Goal: Book appointment/travel/reservation

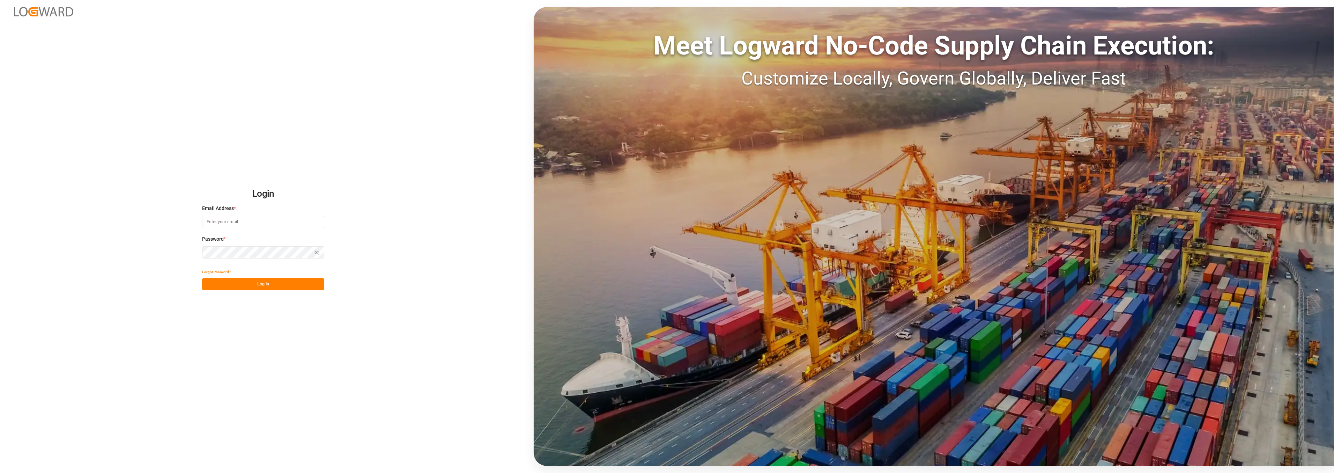
drag, startPoint x: 246, startPoint y: 225, endPoint x: 248, endPoint y: 347, distance: 121.8
click at [246, 225] on input at bounding box center [263, 222] width 122 height 12
click at [417, 218] on div "Login Email Address * Email is required. Password * Show password Password is r…" at bounding box center [667, 236] width 1334 height 473
drag, startPoint x: 238, startPoint y: 222, endPoint x: 241, endPoint y: 234, distance: 12.6
click at [238, 222] on input at bounding box center [263, 222] width 122 height 12
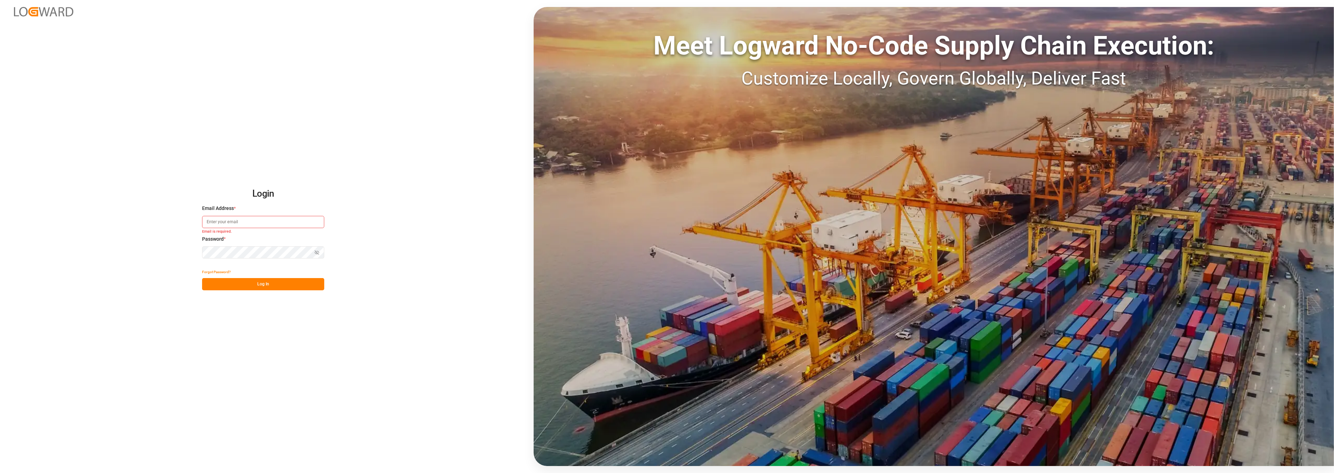
click at [282, 224] on input at bounding box center [263, 222] width 122 height 12
type input "[PERSON_NAME][EMAIL_ADDRESS][PERSON_NAME][DOMAIN_NAME]"
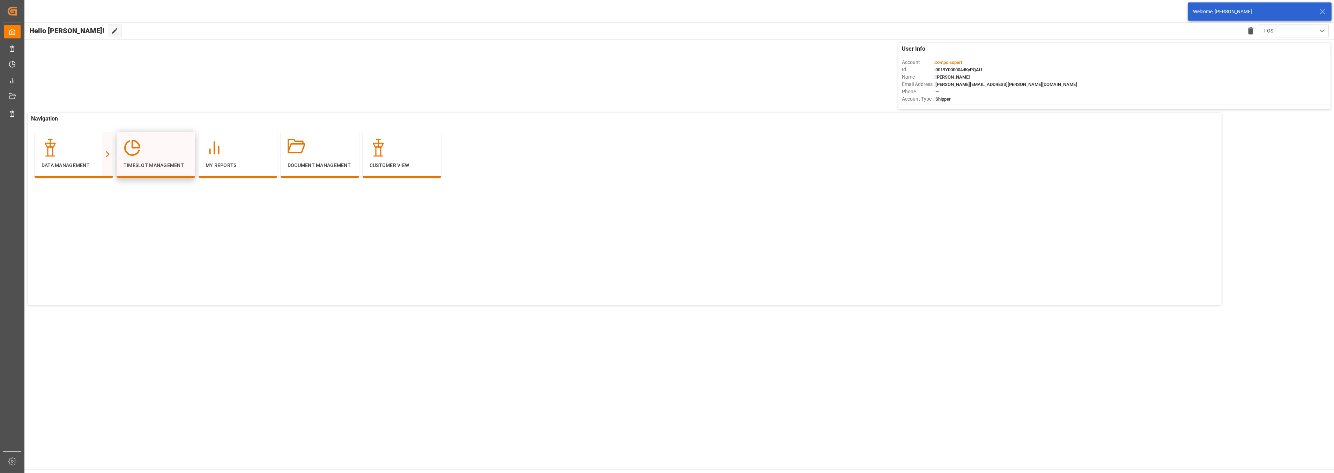
click at [154, 152] on div at bounding box center [156, 147] width 65 height 17
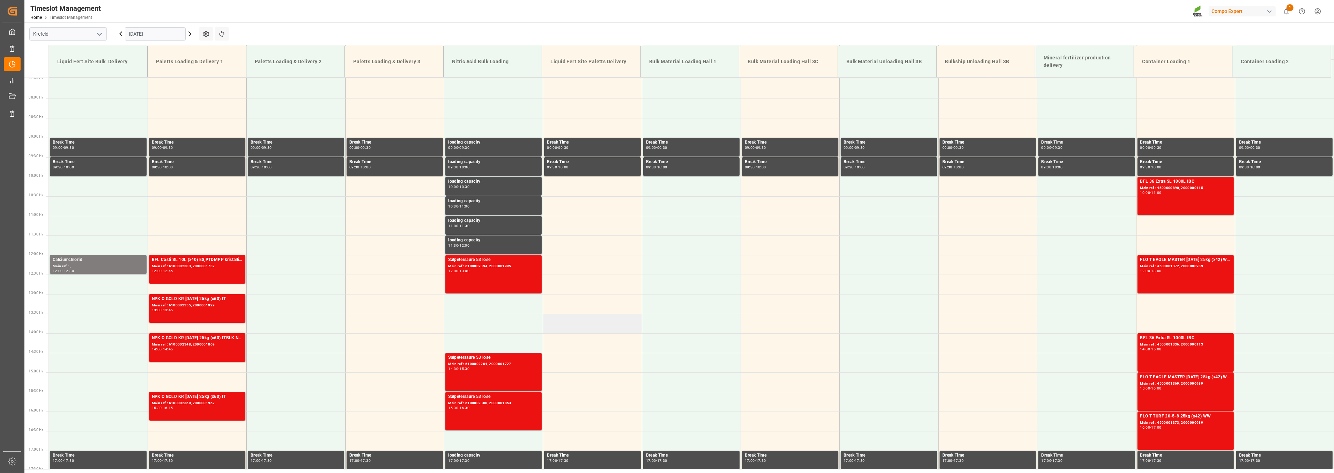
scroll to position [277, 0]
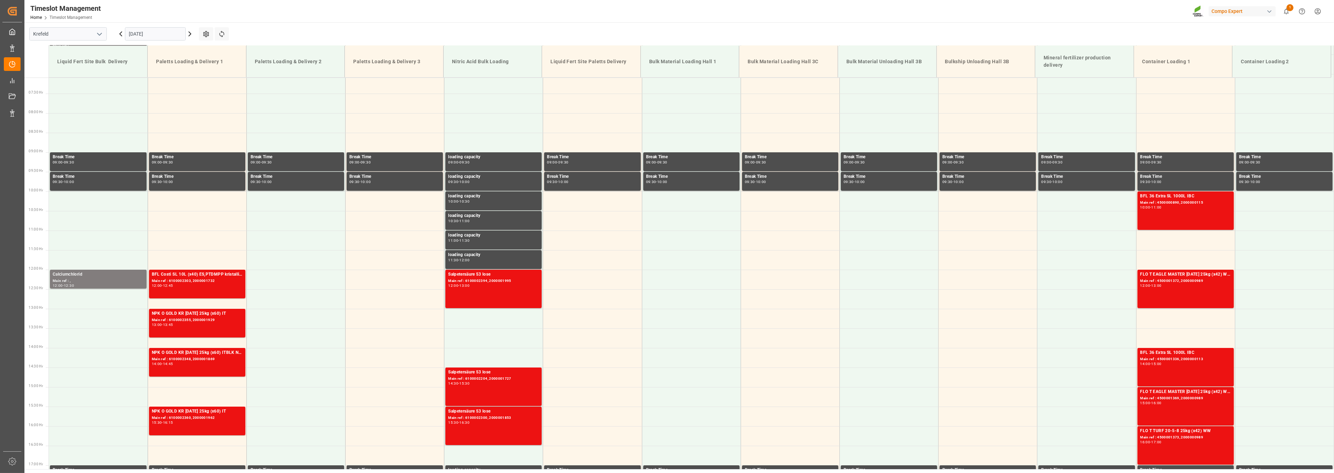
click at [190, 35] on icon at bounding box center [190, 34] width 2 height 4
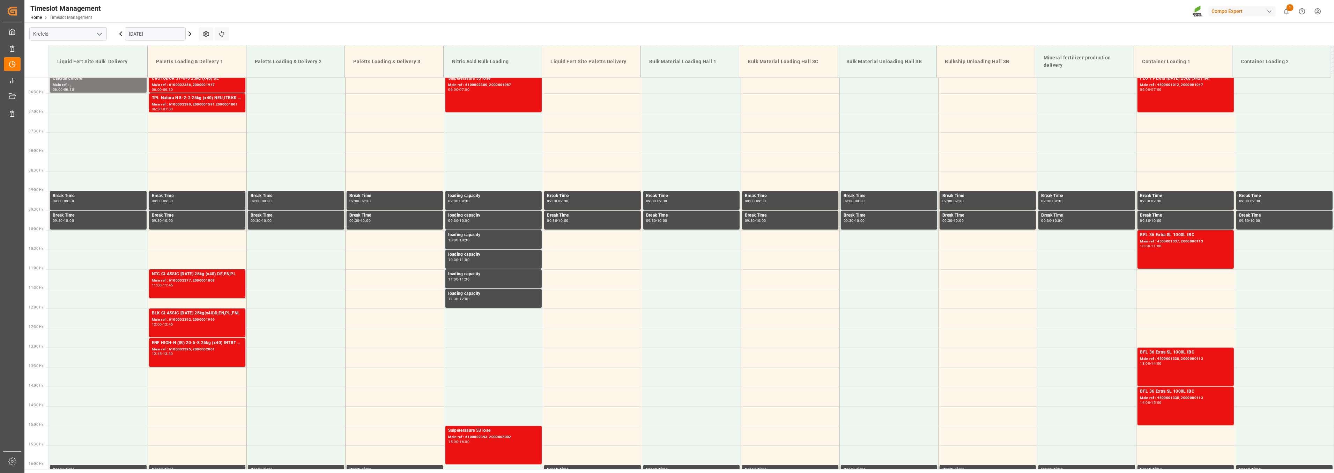
scroll to position [122, 0]
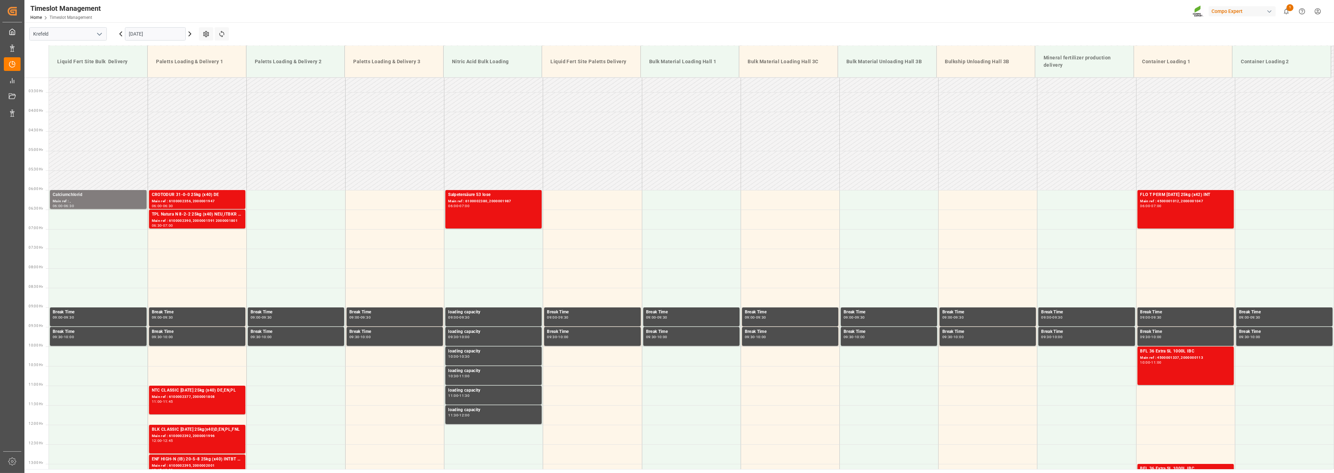
click at [121, 35] on icon at bounding box center [121, 34] width 2 height 4
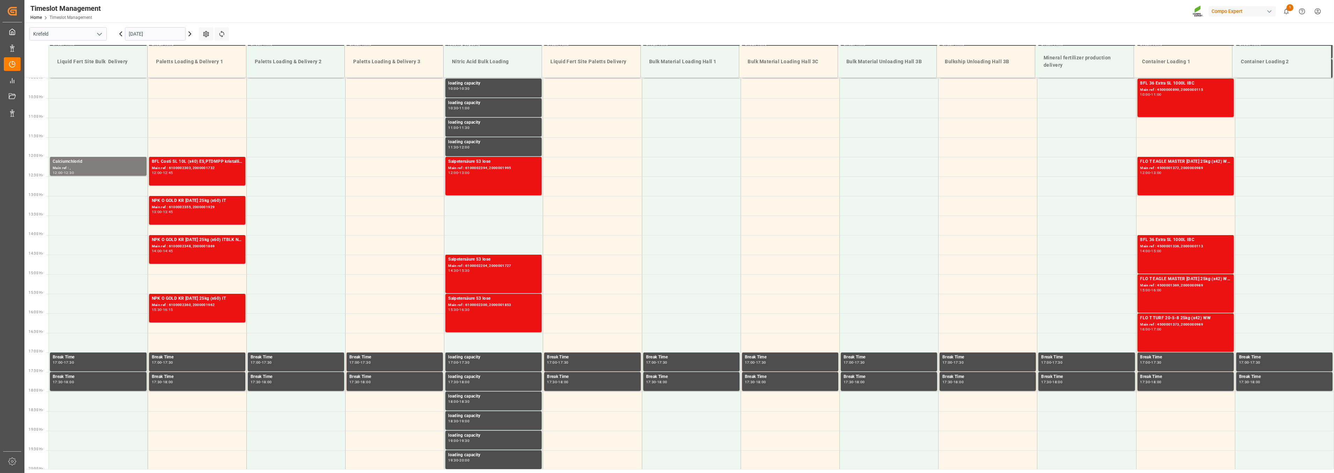
scroll to position [393, 0]
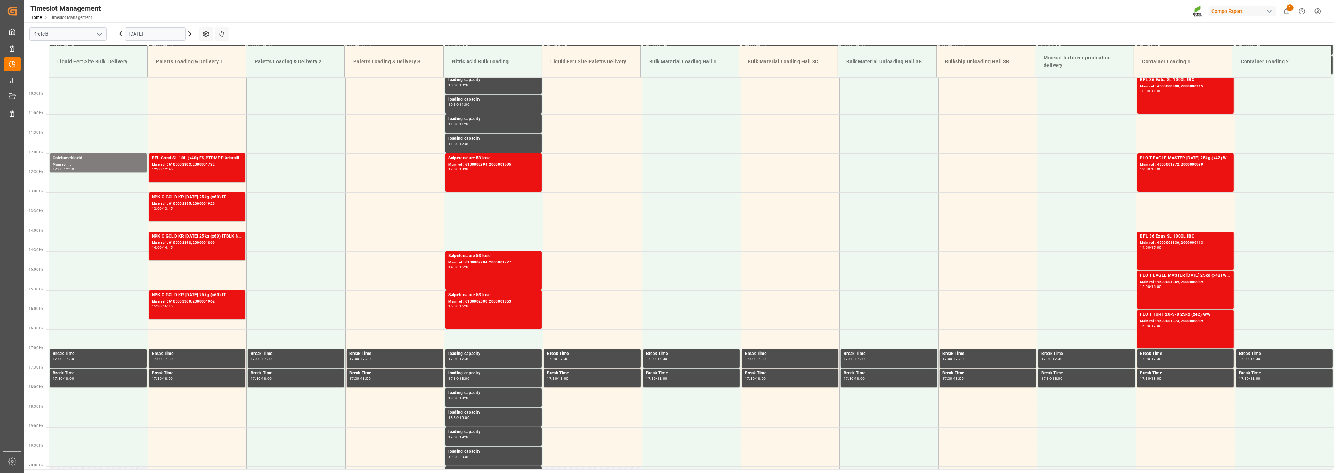
click at [120, 34] on icon at bounding box center [121, 34] width 2 height 4
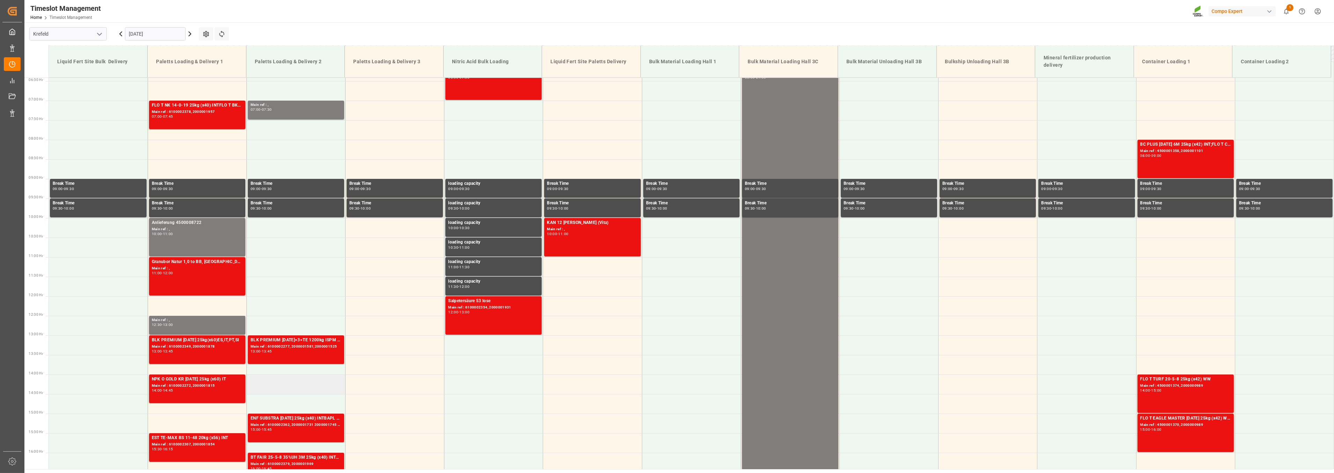
scroll to position [238, 0]
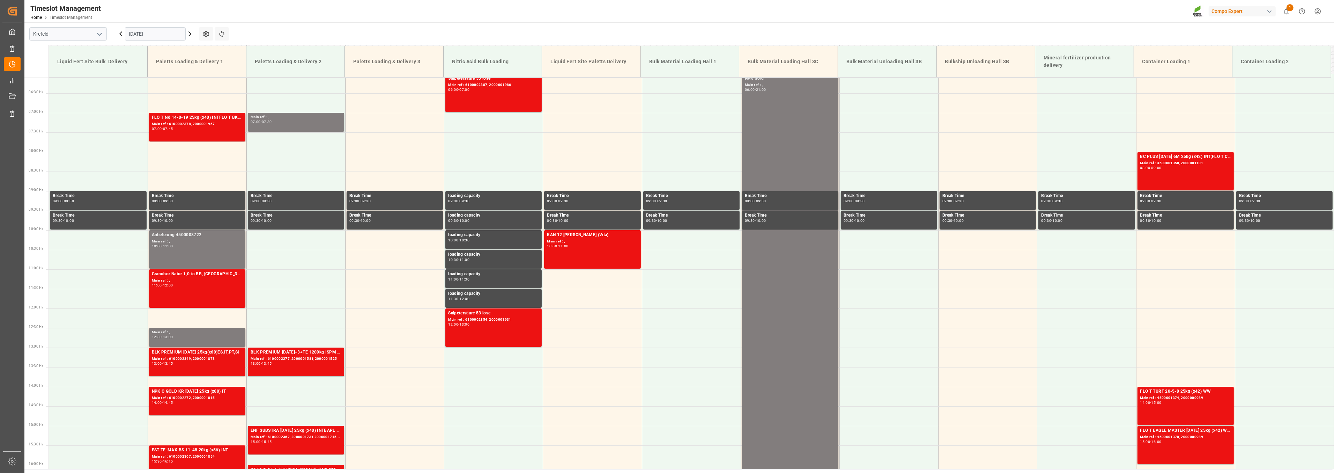
click at [189, 33] on icon at bounding box center [190, 34] width 8 height 8
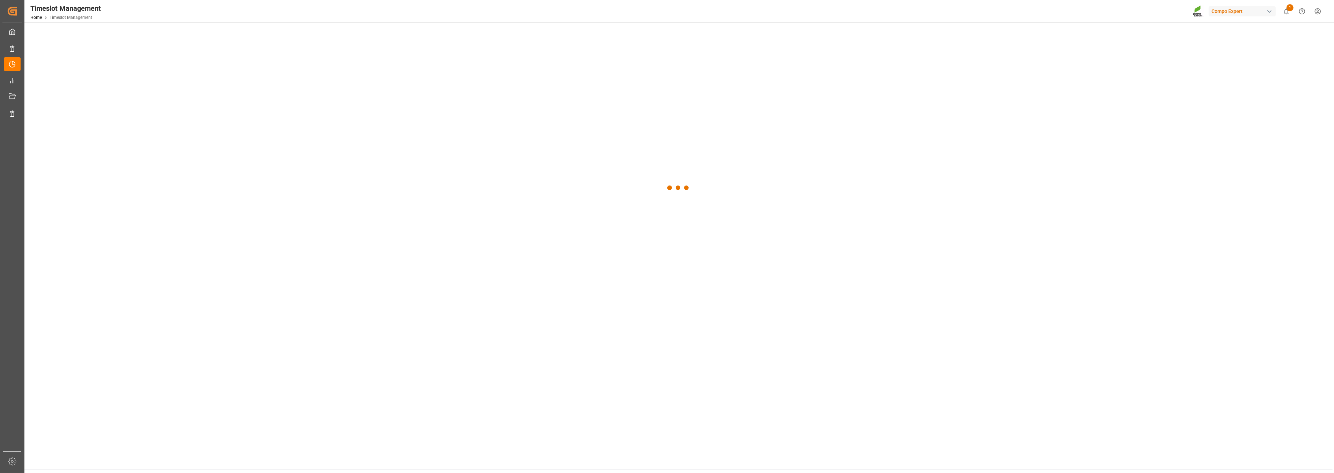
click at [189, 33] on div at bounding box center [678, 187] width 1308 height 331
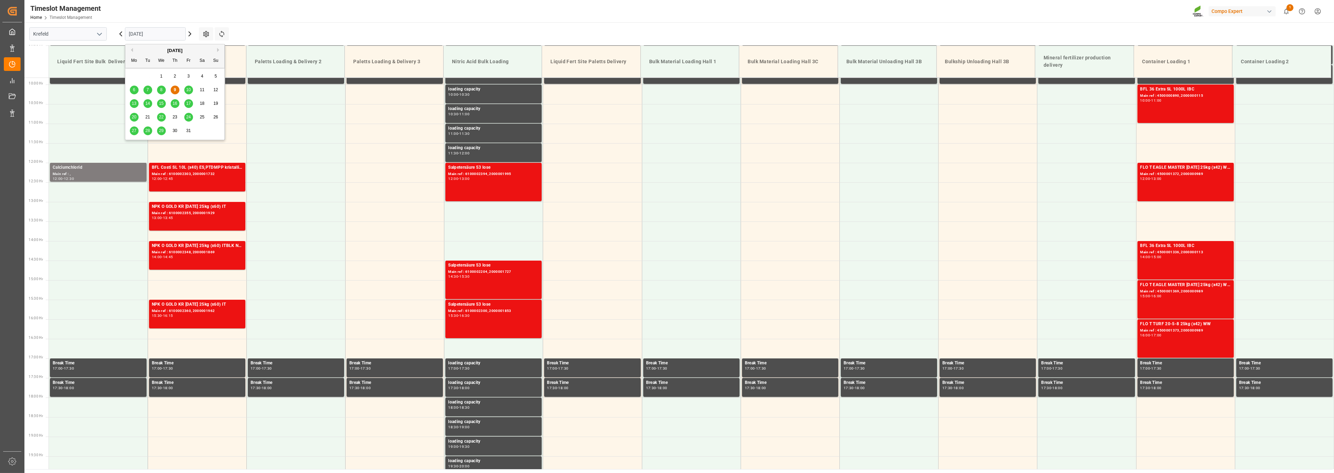
click at [160, 34] on input "[DATE]" at bounding box center [155, 33] width 61 height 13
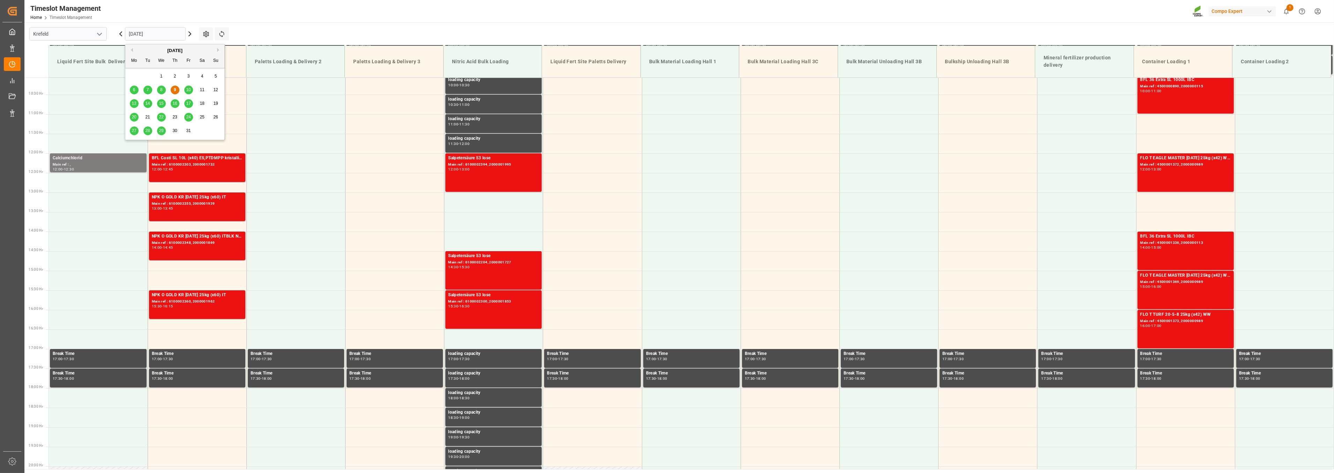
click at [135, 106] on div "13" at bounding box center [134, 103] width 9 height 8
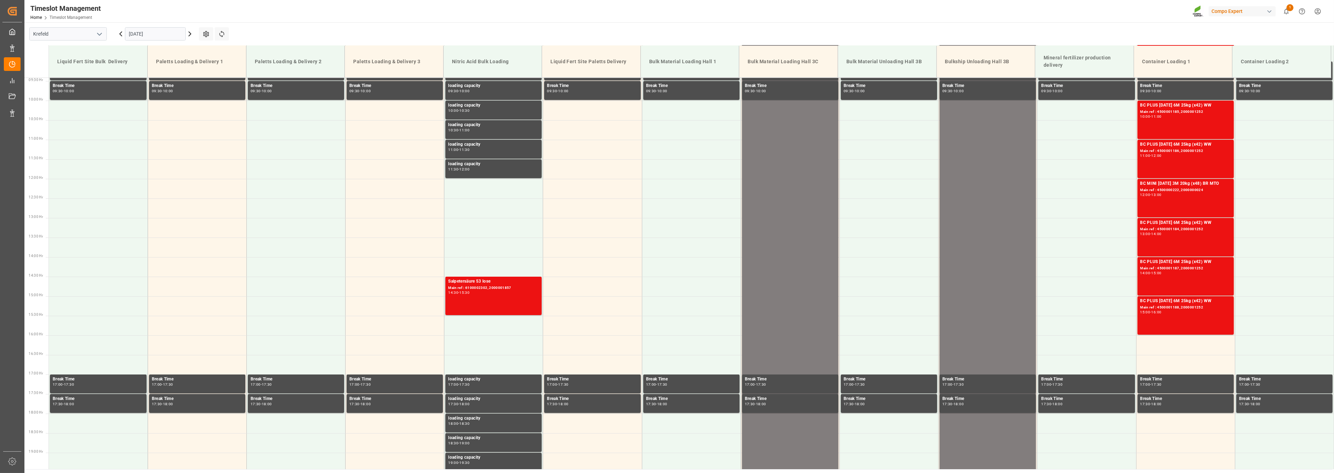
scroll to position [355, 0]
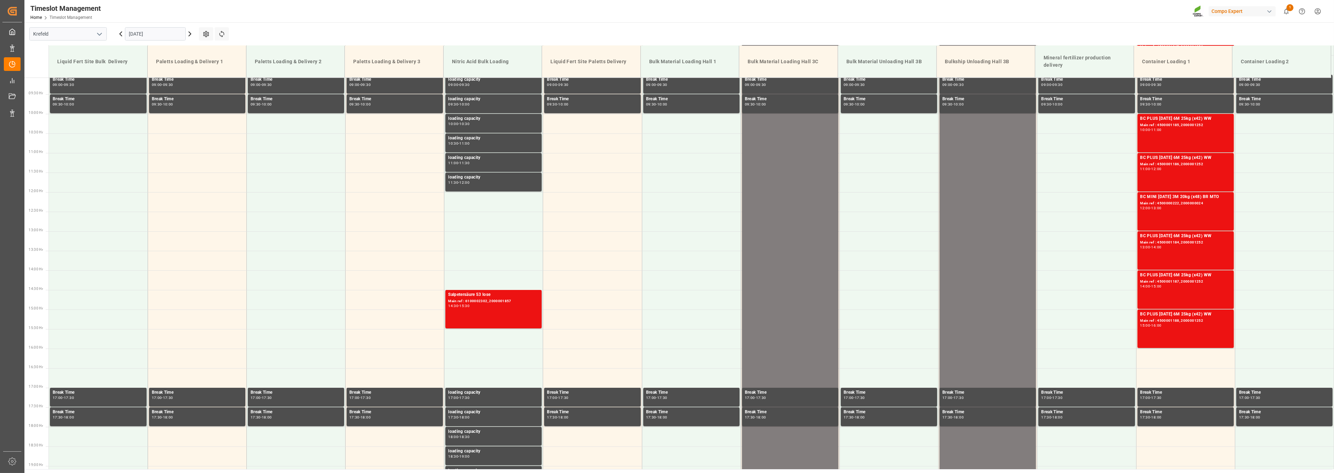
click at [191, 35] on icon at bounding box center [190, 34] width 8 height 8
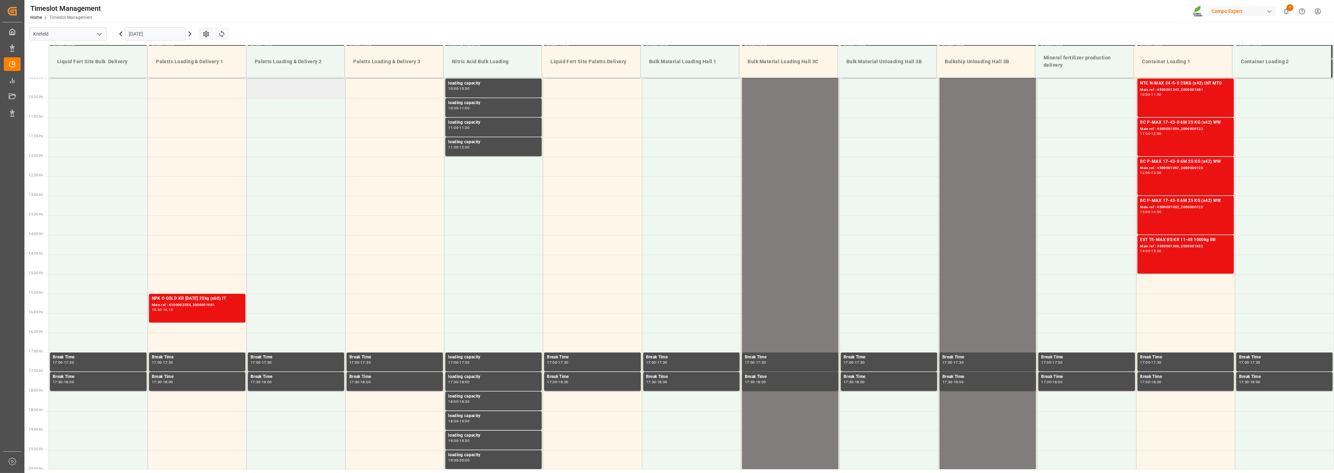
scroll to position [393, 0]
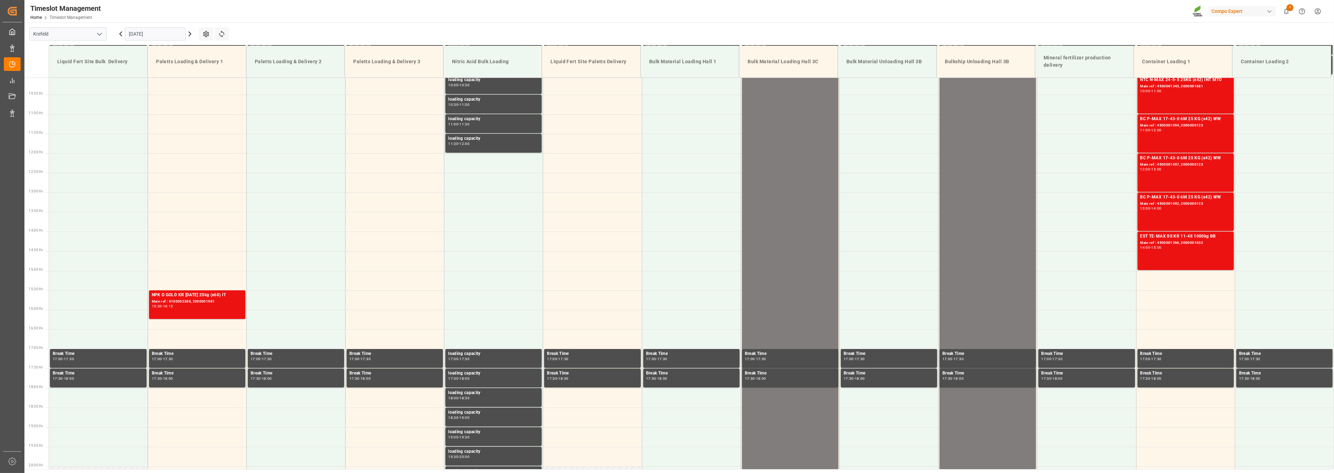
click at [190, 34] on icon at bounding box center [190, 34] width 8 height 8
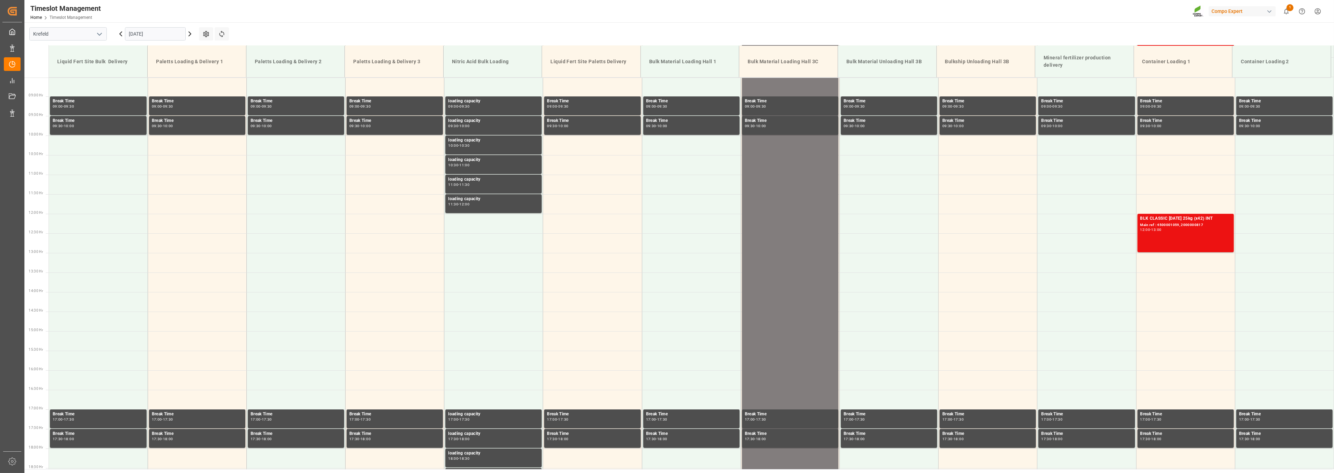
scroll to position [238, 0]
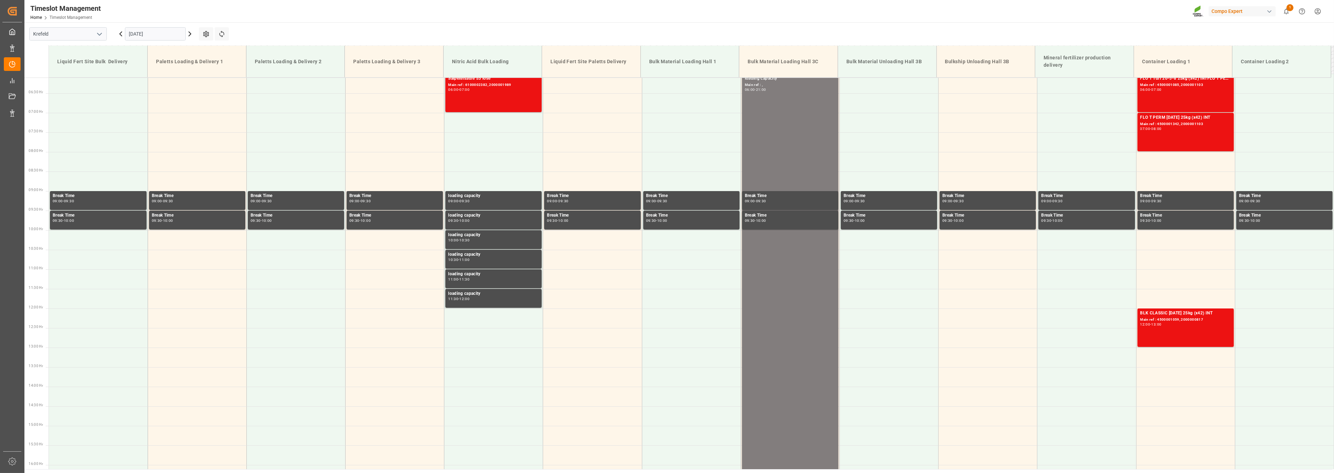
click at [194, 34] on icon at bounding box center [190, 34] width 8 height 8
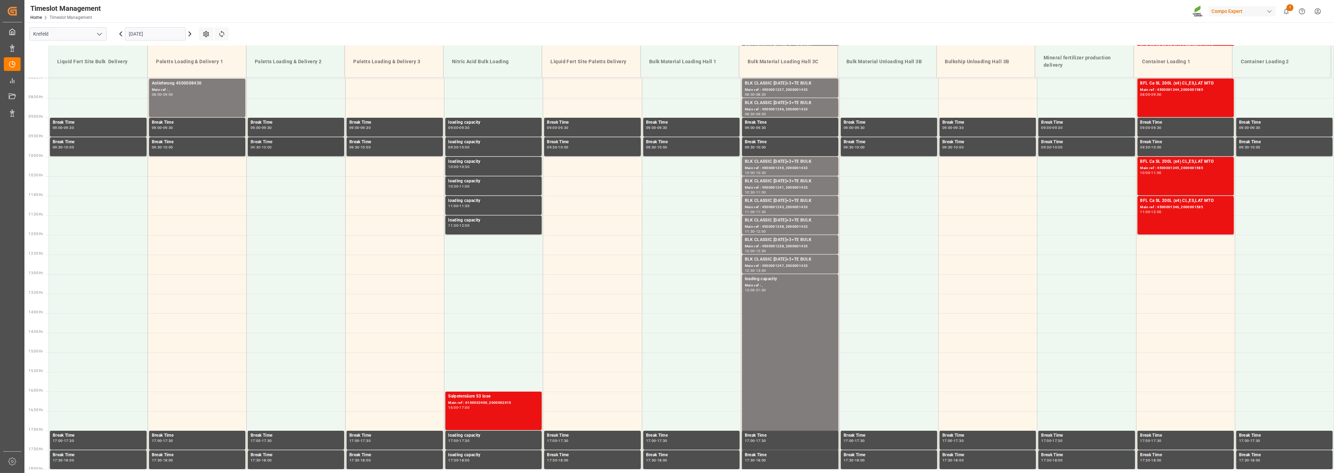
scroll to position [161, 0]
